Goal: Task Accomplishment & Management: Use online tool/utility

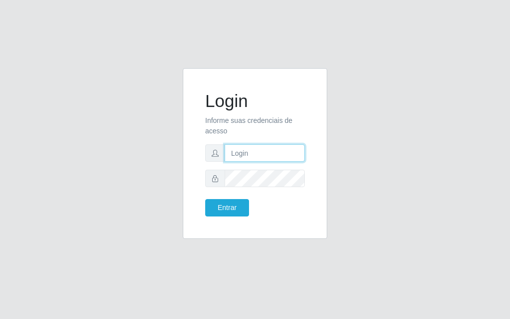
drag, startPoint x: 271, startPoint y: 159, endPoint x: 278, endPoint y: 165, distance: 9.6
click at [278, 165] on form "Login Informe suas credenciais de acesso Entrar" at bounding box center [255, 154] width 100 height 126
type input "[PERSON_NAME]"
click at [279, 190] on form "Login Informe suas credenciais de acesso [PERSON_NAME] Entrar" at bounding box center [255, 154] width 100 height 126
click at [226, 217] on div "Login Informe suas credenciais de acesso [PERSON_NAME] Entrar" at bounding box center [254, 154] width 119 height 146
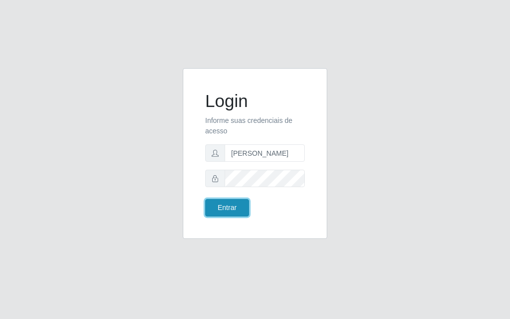
click at [215, 212] on button "Entrar" at bounding box center [227, 207] width 44 height 17
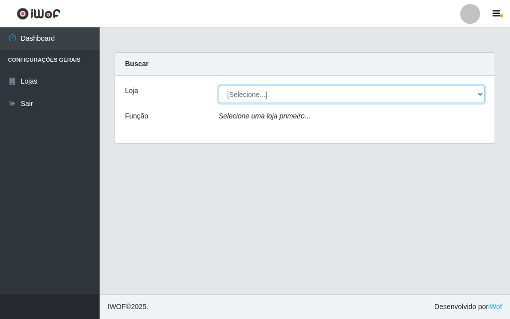
click at [480, 91] on select "[Selecione...] Divino Fogão" at bounding box center [352, 94] width 266 height 17
select select "499"
click at [219, 86] on select "[Selecione...] Divino Fogão" at bounding box center [352, 94] width 266 height 17
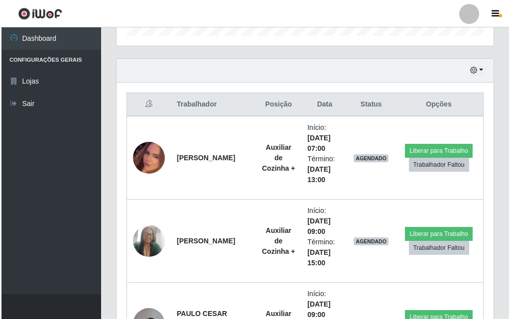
scroll to position [324, 0]
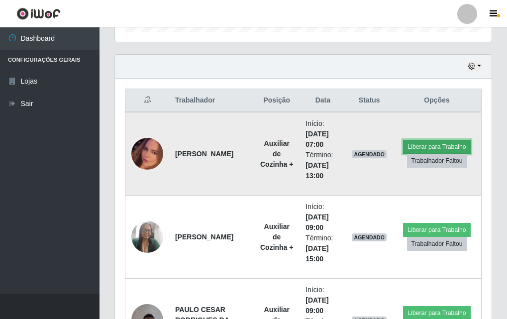
click at [436, 143] on button "Liberar para Trabalho" at bounding box center [436, 147] width 67 height 14
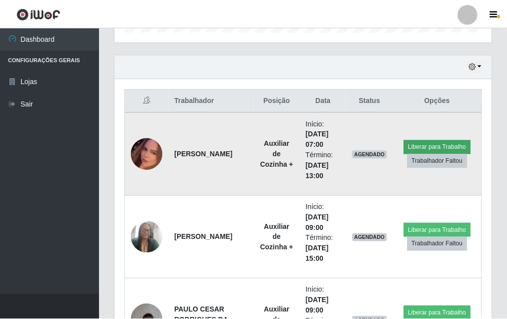
scroll to position [207, 372]
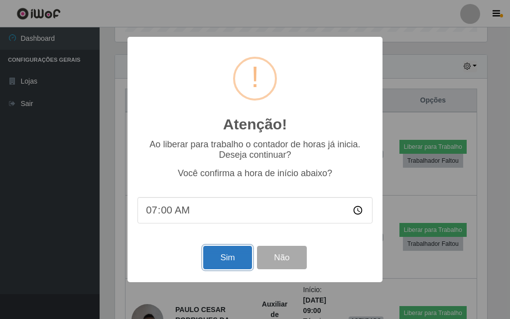
click at [227, 260] on button "Sim" at bounding box center [227, 257] width 48 height 23
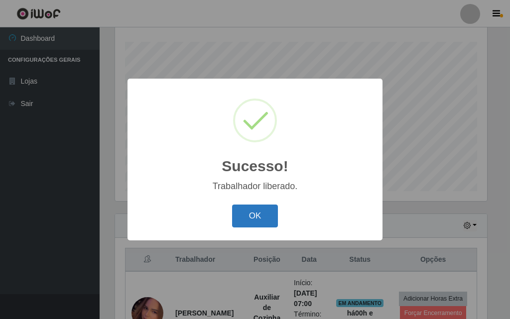
drag, startPoint x: 240, startPoint y: 214, endPoint x: 246, endPoint y: 201, distance: 14.5
click at [241, 213] on button "OK" at bounding box center [255, 216] width 46 height 23
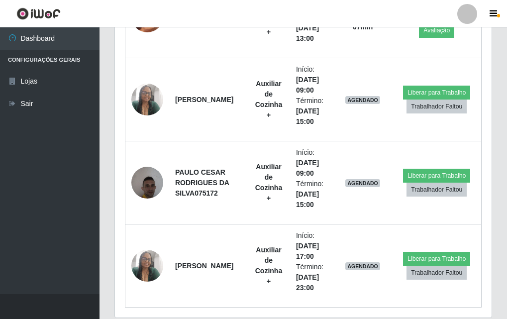
scroll to position [434, 0]
